Goal: Task Accomplishment & Management: Use online tool/utility

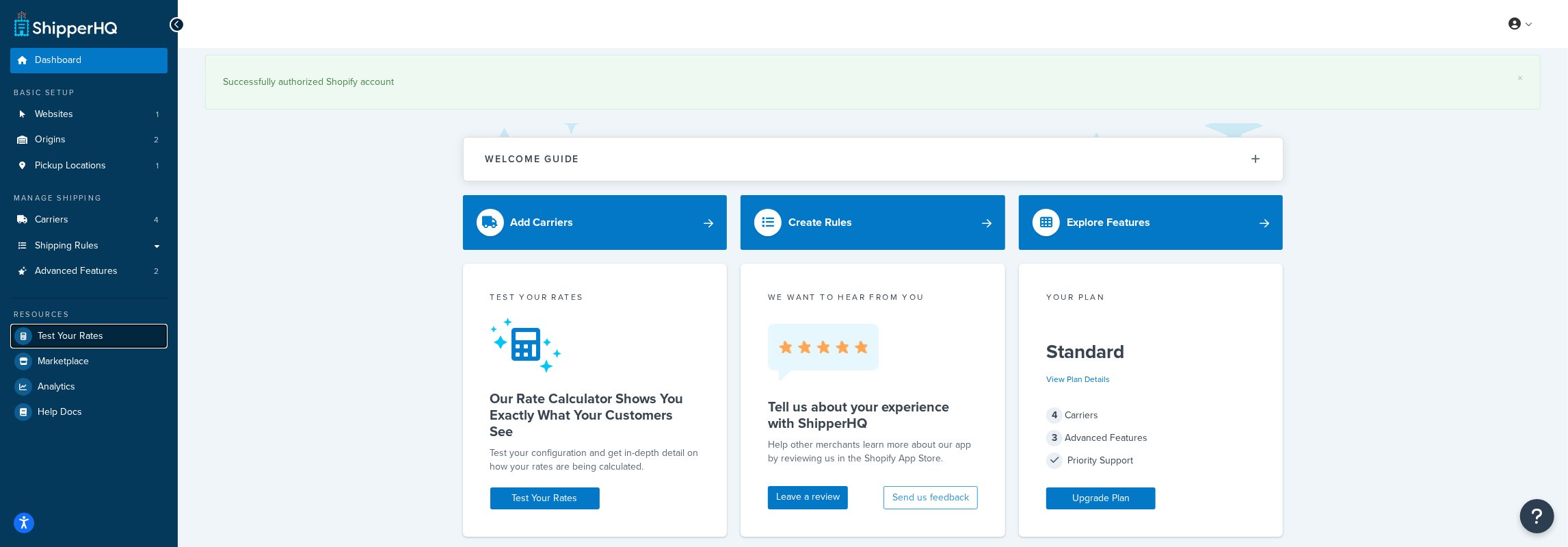
click at [68, 332] on span "Test Your Rates" at bounding box center [70, 336] width 65 height 11
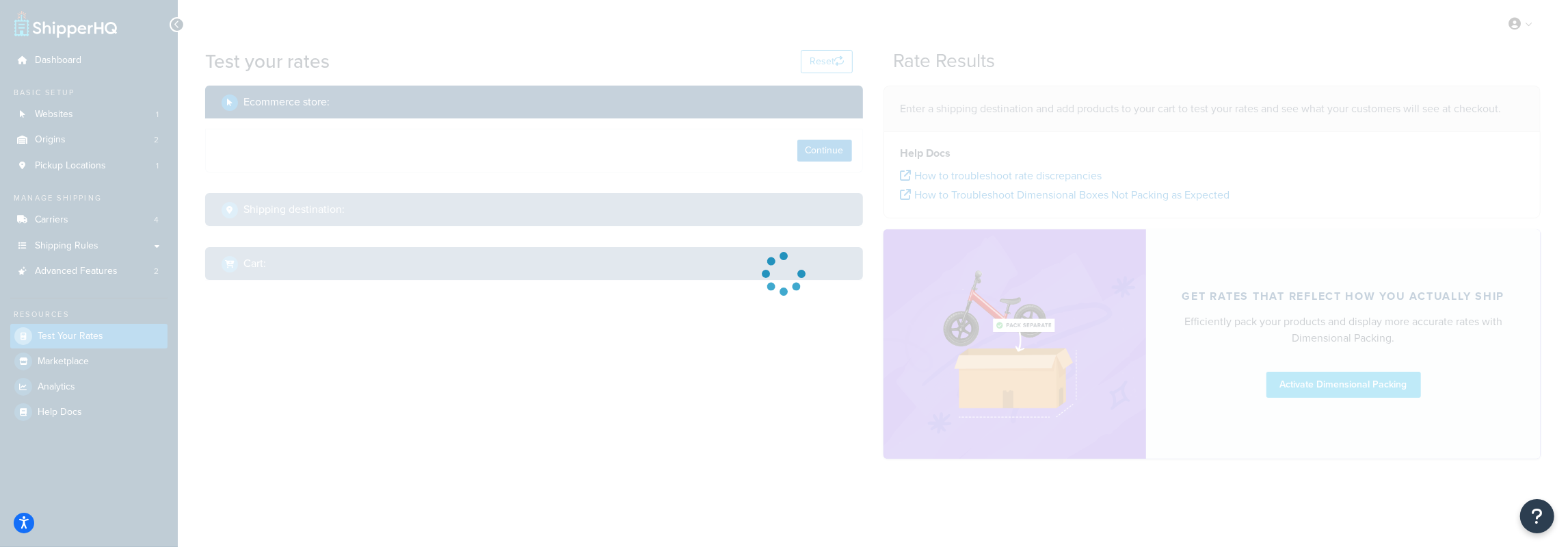
select select "[GEOGRAPHIC_DATA]"
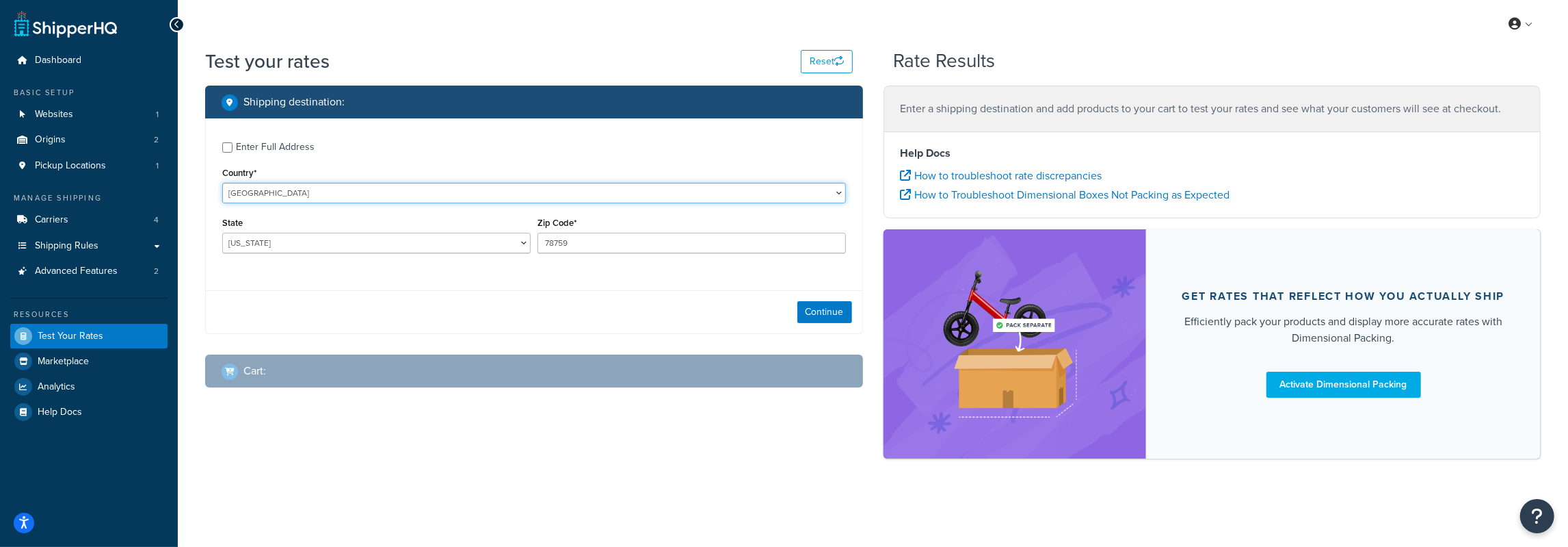
select select "SE"
click option "[GEOGRAPHIC_DATA]" at bounding box center [0, 0] width 0 height 0
click at [349, 182] on div "Country* [GEOGRAPHIC_DATA] [GEOGRAPHIC_DATA] [GEOGRAPHIC_DATA] [GEOGRAPHIC_DATA…" at bounding box center [534, 183] width 623 height 40
click at [566, 249] on input "78759" at bounding box center [691, 242] width 308 height 20
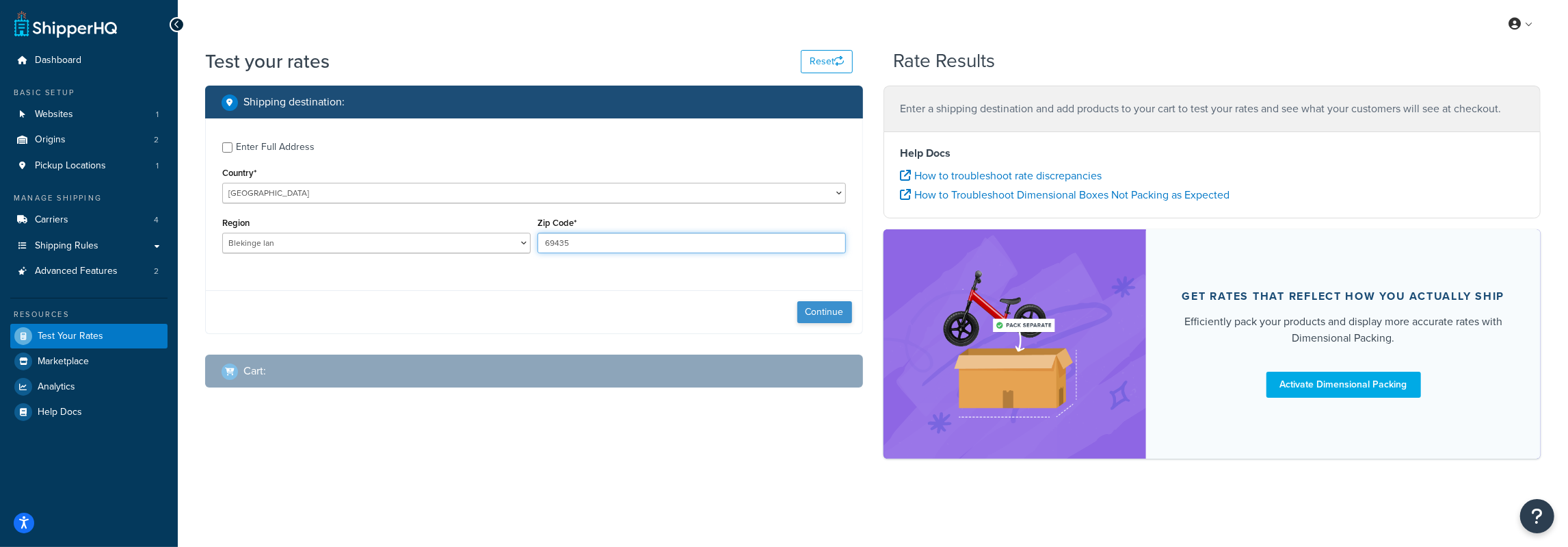
type input "69435"
click at [822, 317] on button "Continue" at bounding box center [824, 312] width 55 height 22
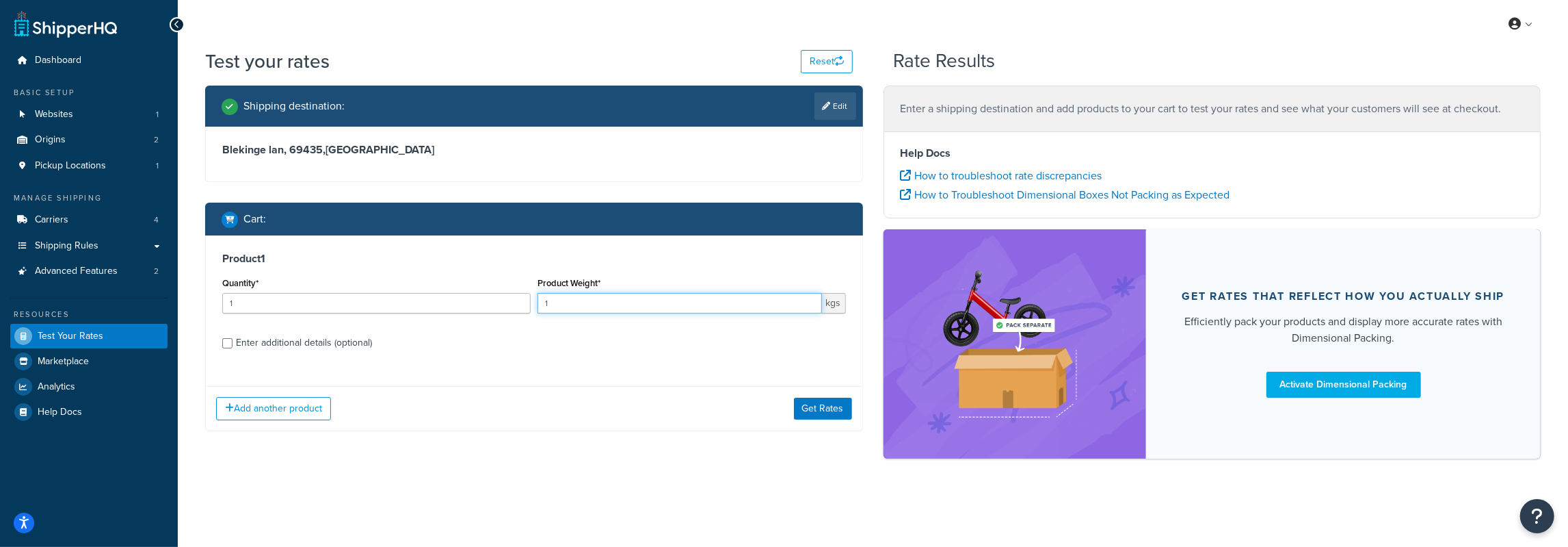
click at [643, 306] on input "1" at bounding box center [680, 303] width 284 height 20
type input "300"
click at [842, 403] on button "Get Rates" at bounding box center [822, 408] width 58 height 22
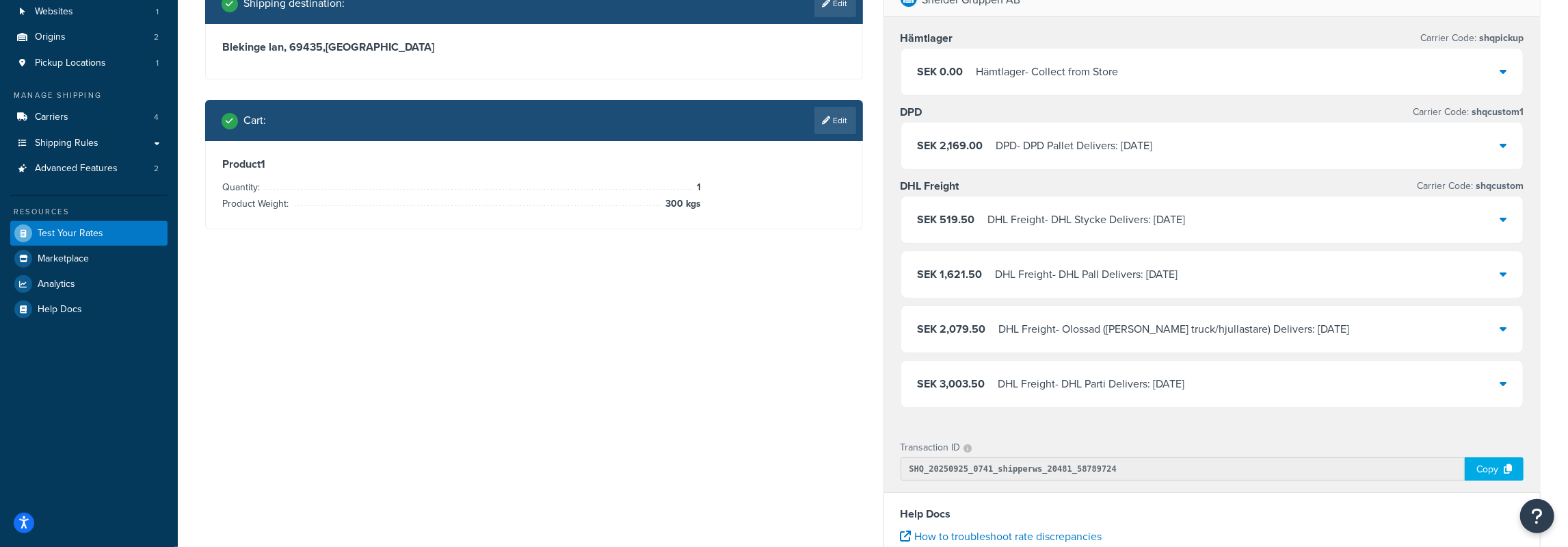
scroll to position [142, 0]
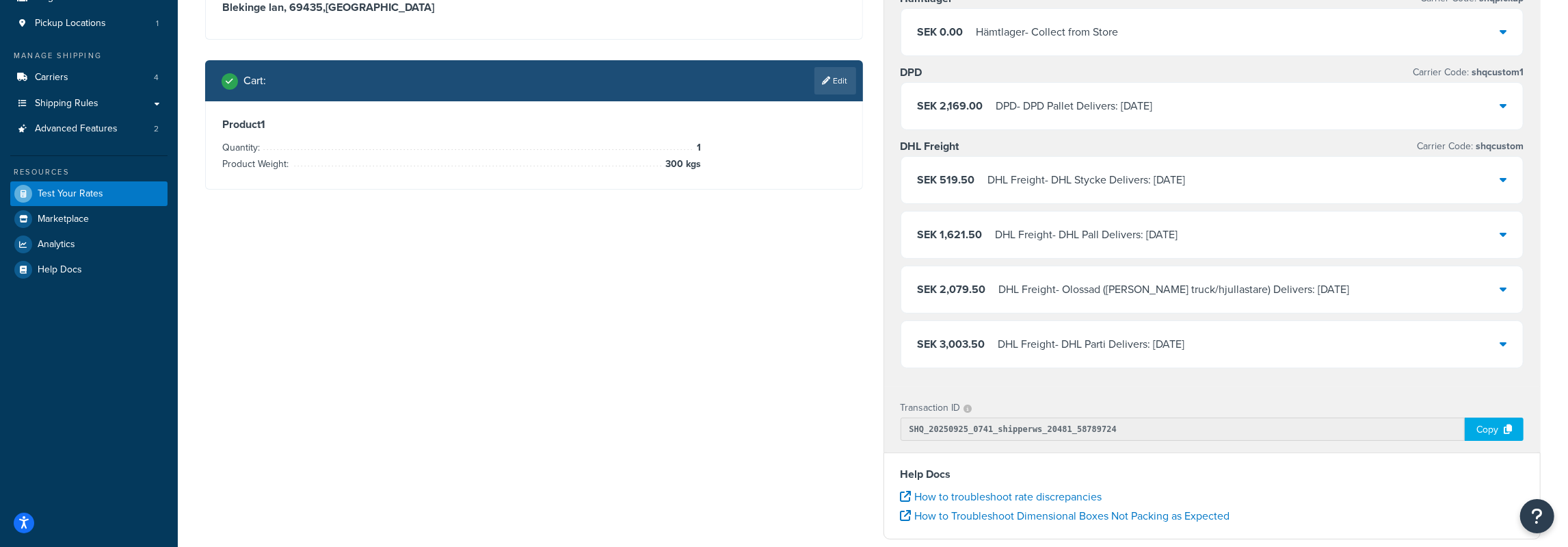
click at [1173, 284] on div "DHL Freight - Olossad ([PERSON_NAME] truck/hjullastare) Delivers: [DATE]" at bounding box center [1173, 289] width 351 height 19
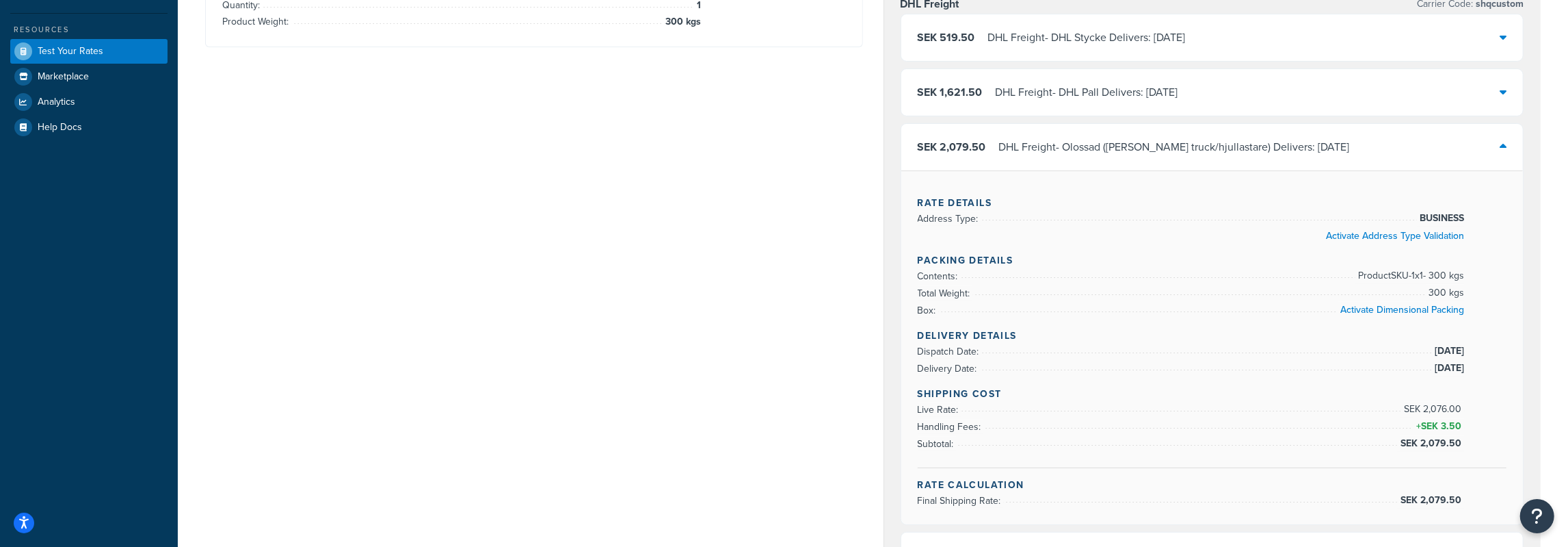
scroll to position [356, 0]
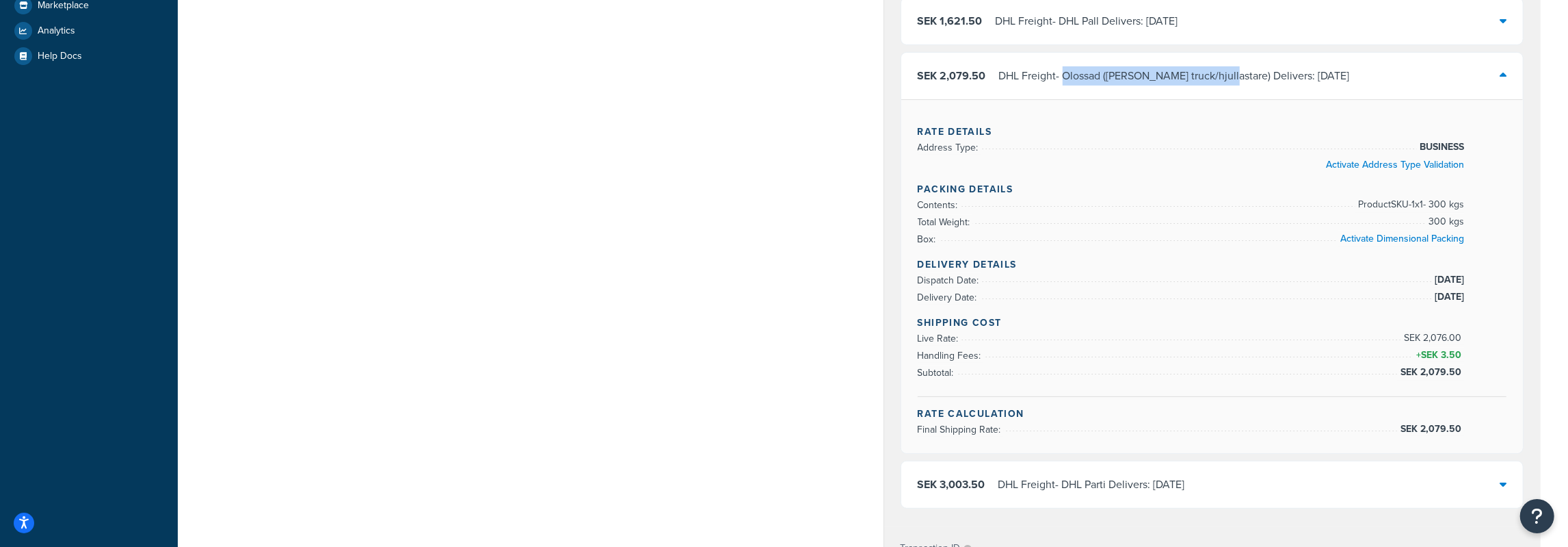
drag, startPoint x: 1065, startPoint y: 74, endPoint x: 1221, endPoint y: 78, distance: 156.1
click at [1221, 78] on div "DHL Freight - Olossad ([PERSON_NAME] truck/hjullastare) Delivers: [DATE]" at bounding box center [1173, 75] width 351 height 19
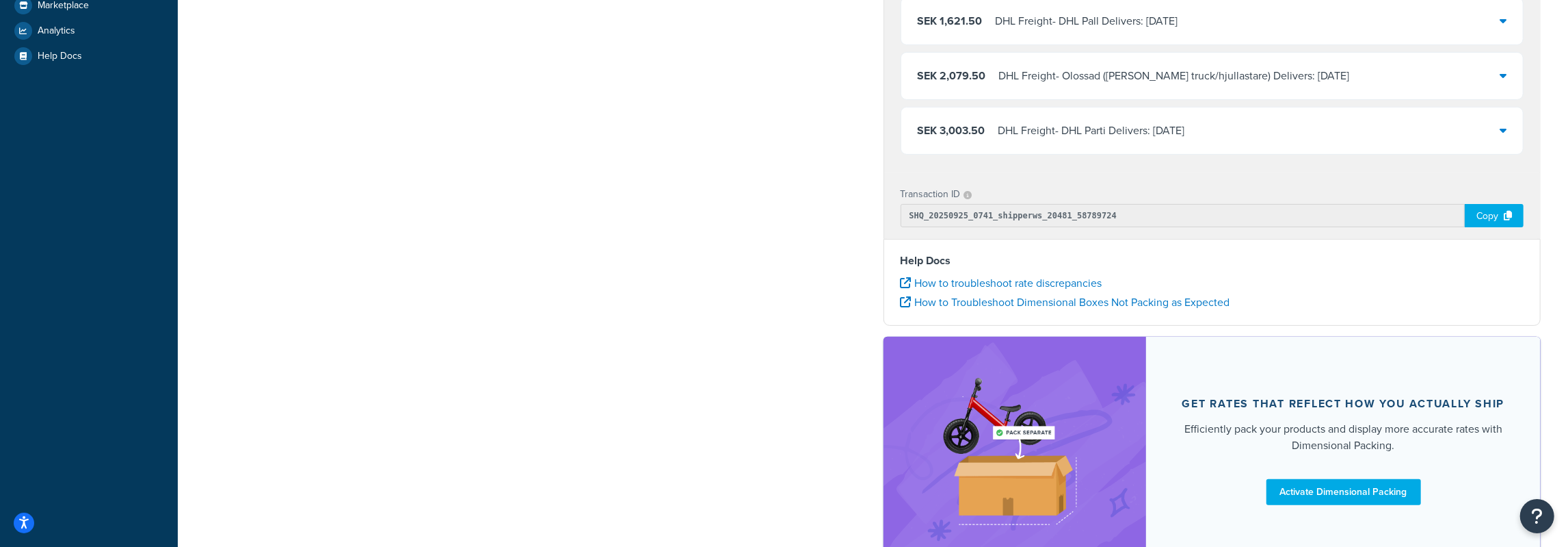
click at [1074, 132] on div "DHL Freight - DHL Parti Delivers: [DATE]" at bounding box center [1092, 130] width 186 height 19
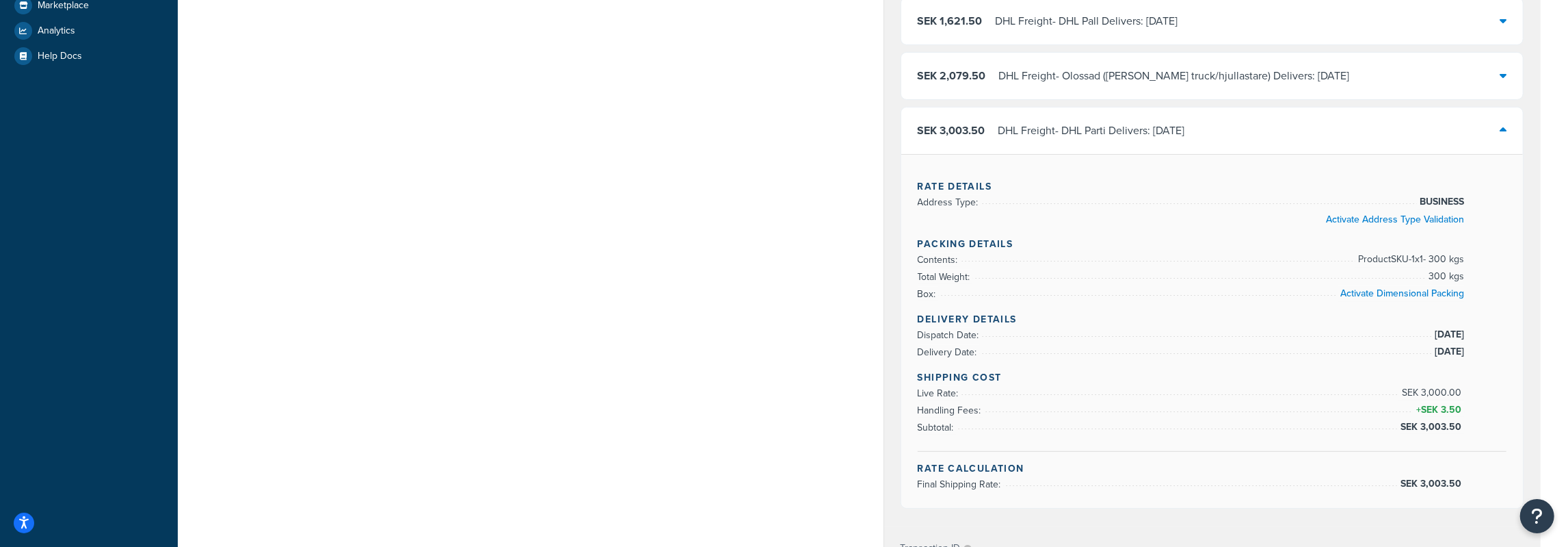
click at [1083, 128] on div "DHL Freight - DHL Parti Delivers: [DATE]" at bounding box center [1092, 130] width 186 height 19
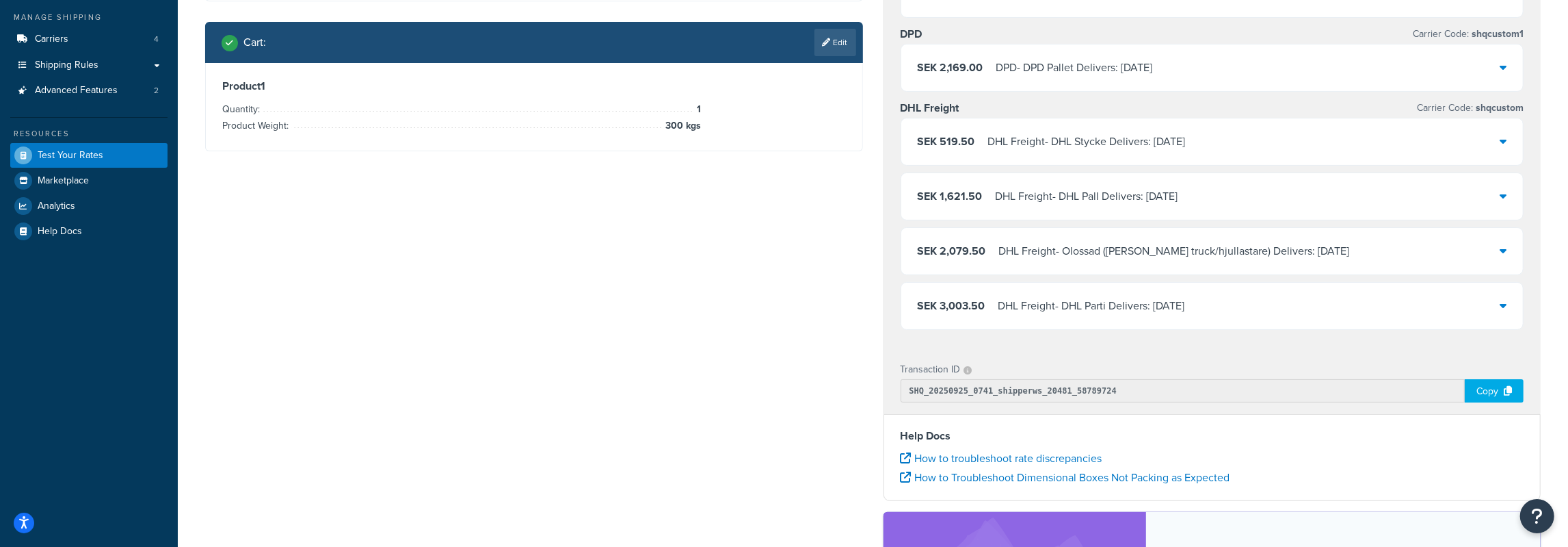
scroll to position [168, 0]
